Goal: Find specific page/section: Find specific page/section

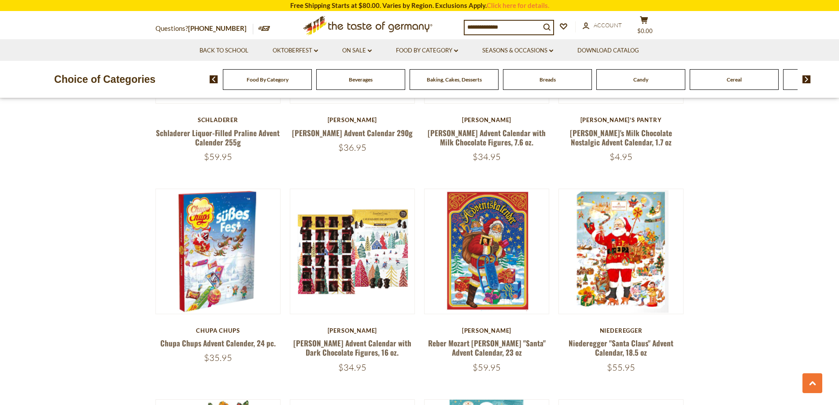
scroll to position [719, 0]
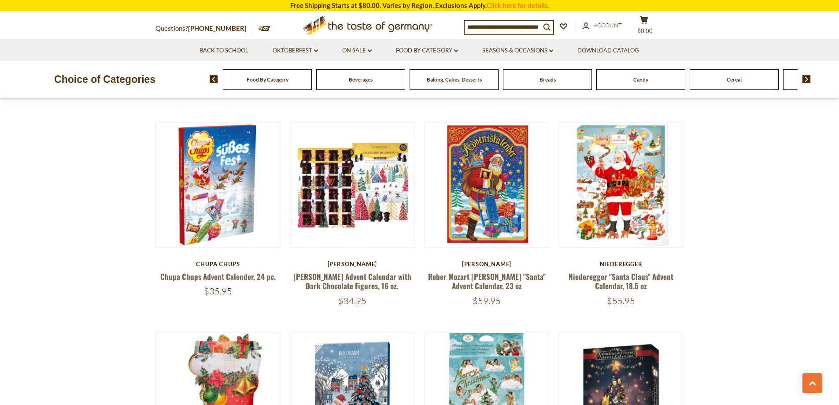
click at [213, 84] on div "Food By Category [GEOGRAPHIC_DATA] Baking, Cakes, Desserts Breads Candy Cereal …" at bounding box center [525, 79] width 630 height 21
click at [214, 80] on img at bounding box center [214, 79] width 8 height 8
click at [807, 82] on img at bounding box center [807, 79] width 8 height 8
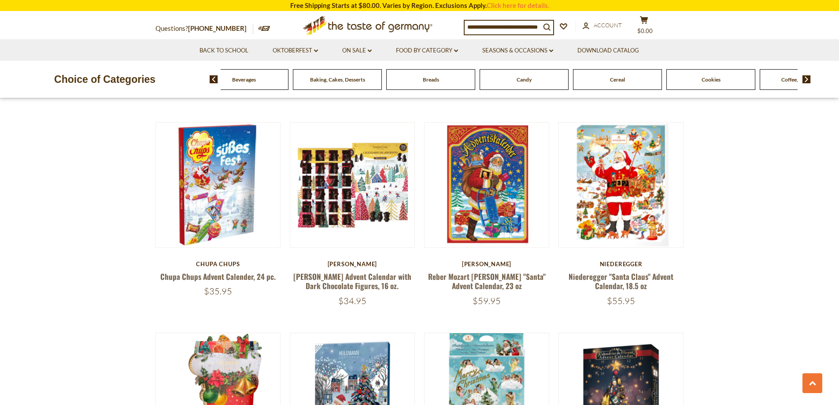
click at [807, 82] on img at bounding box center [807, 79] width 8 height 8
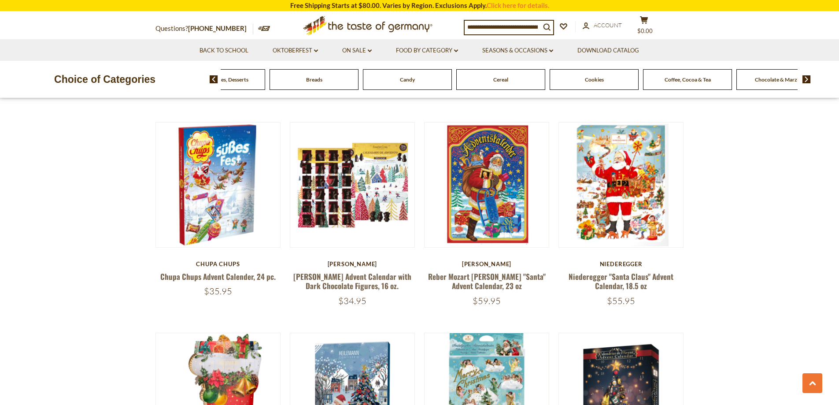
click at [807, 82] on img at bounding box center [807, 79] width 8 height 8
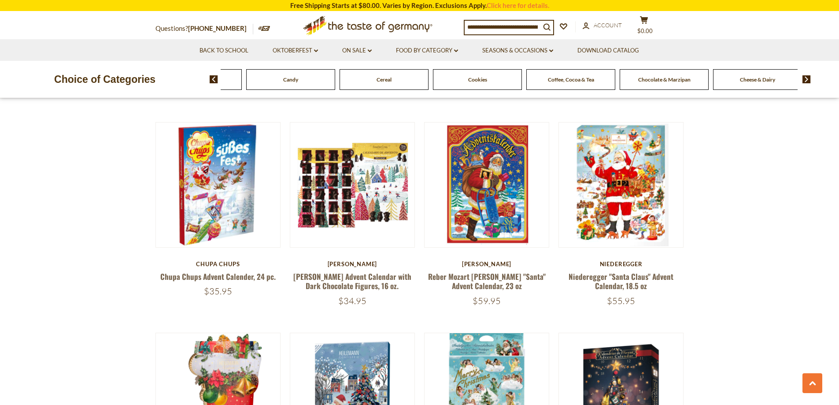
click at [806, 82] on img at bounding box center [807, 79] width 8 height 8
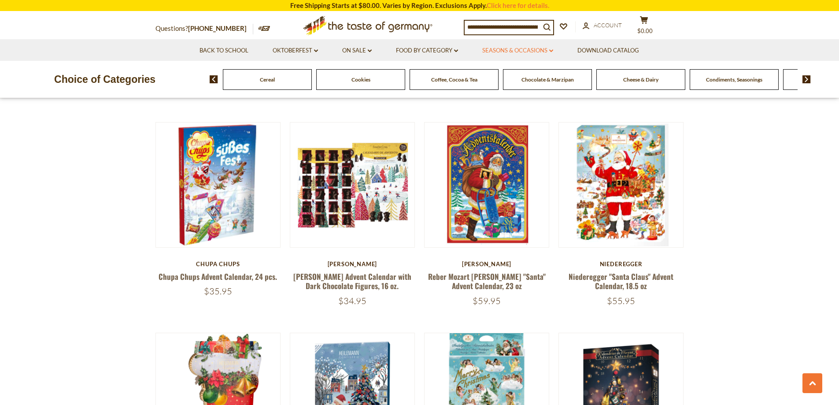
click at [522, 48] on link "Seasons & Occasions dropdown_arrow" at bounding box center [517, 51] width 71 height 10
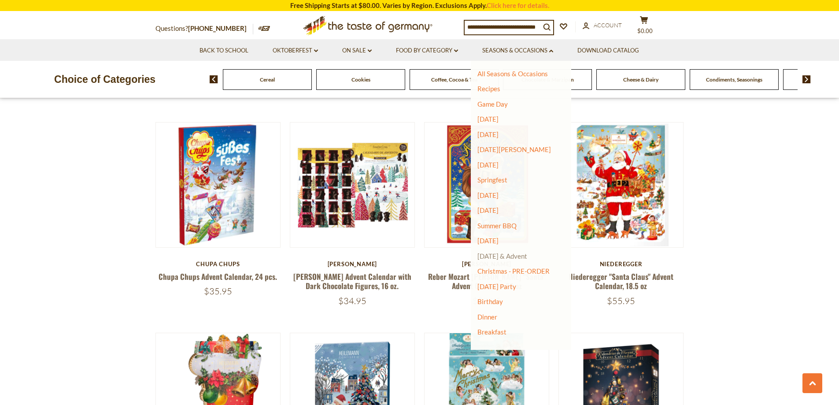
click at [499, 258] on link "[DATE] & Advent" at bounding box center [503, 256] width 50 height 8
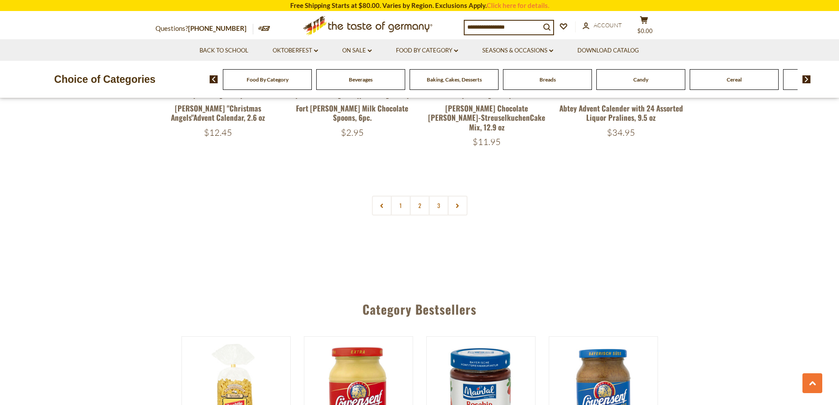
scroll to position [2056, 0]
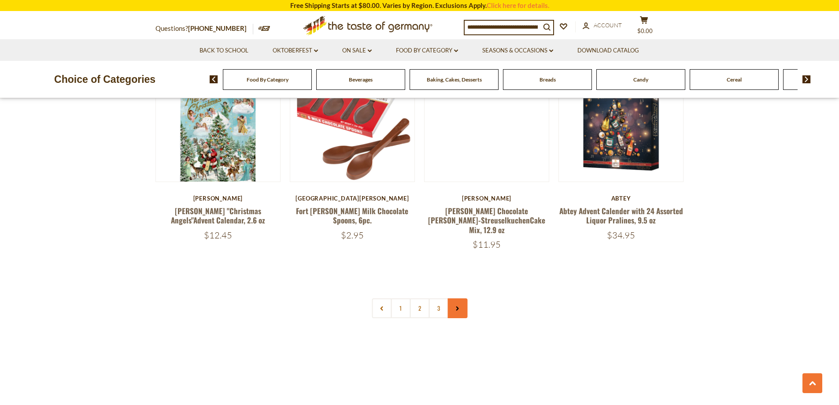
click at [462, 298] on link at bounding box center [458, 308] width 20 height 20
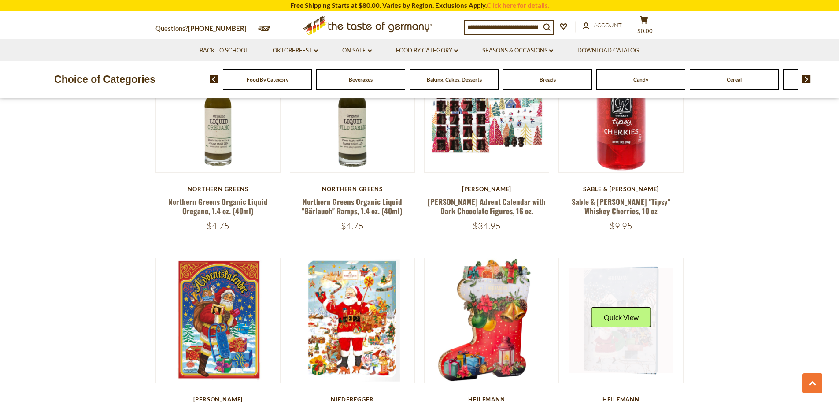
scroll to position [2056, 0]
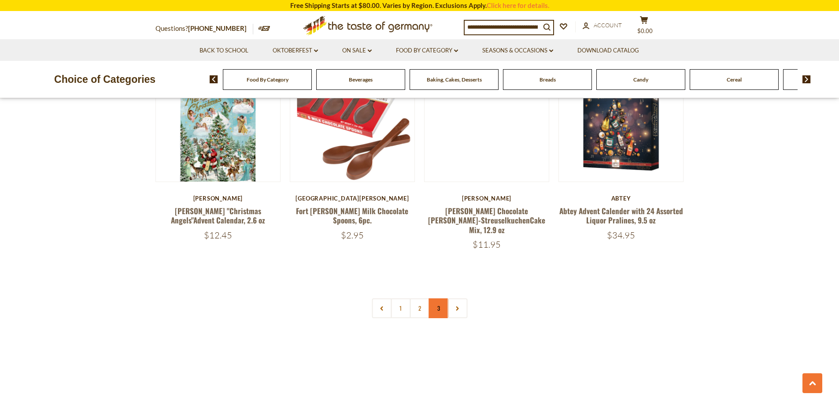
click at [441, 298] on link "3" at bounding box center [439, 308] width 20 height 20
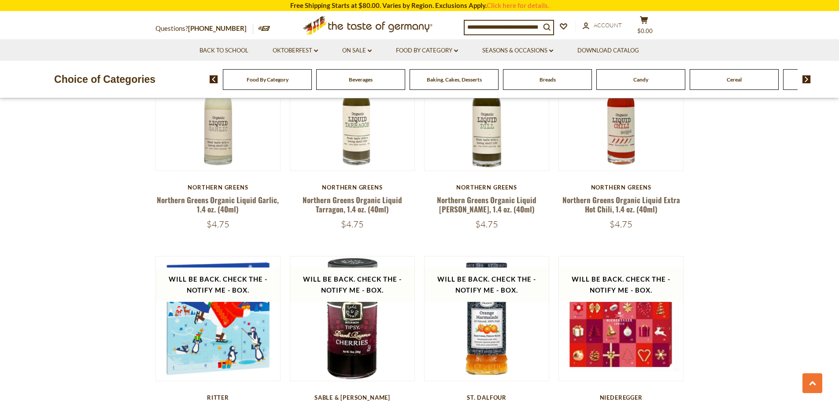
scroll to position [165, 0]
